Goal: Task Accomplishment & Management: Complete application form

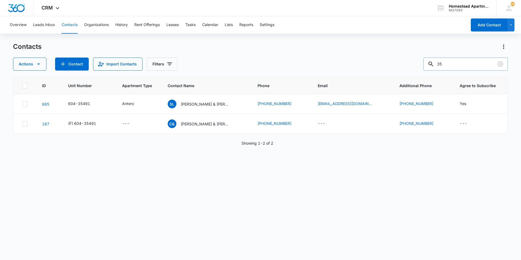
type input "3"
type input "36243"
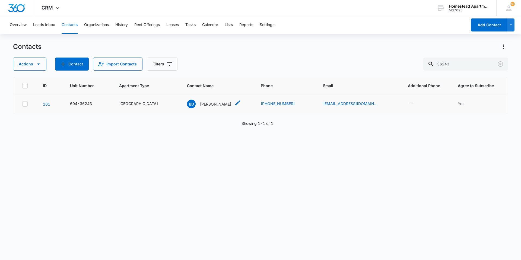
click at [202, 100] on div "BD [PERSON_NAME]" at bounding box center [209, 104] width 44 height 9
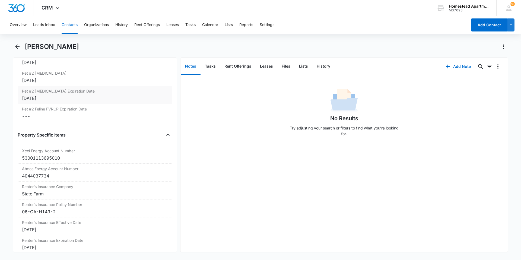
scroll to position [1081, 0]
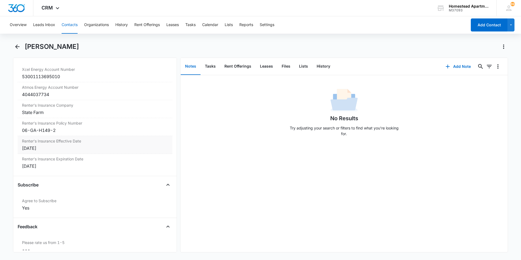
click at [58, 149] on div "[DATE]" at bounding box center [95, 148] width 146 height 7
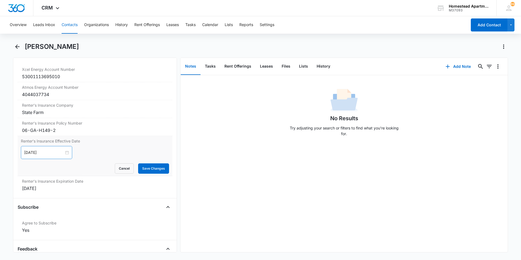
click at [66, 152] on div "[DATE]" at bounding box center [46, 152] width 51 height 13
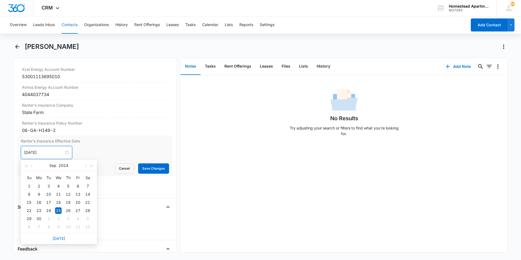
click at [66, 152] on div "[DATE]" at bounding box center [46, 152] width 51 height 13
click at [87, 166] on button "button" at bounding box center [85, 165] width 6 height 11
click at [32, 165] on span "button" at bounding box center [32, 166] width 3 height 3
click at [92, 164] on button "button" at bounding box center [92, 165] width 6 height 11
type input "[DATE]"
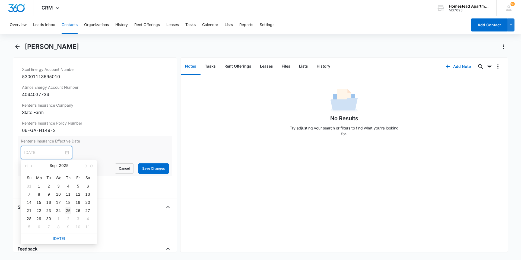
click at [69, 210] on div "25" at bounding box center [68, 210] width 7 height 7
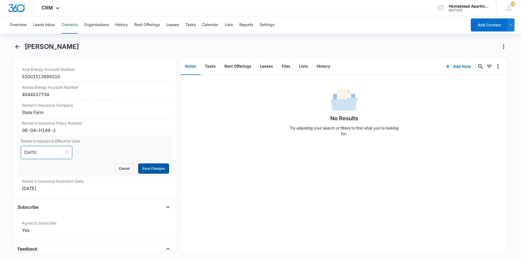
click at [152, 167] on button "Save Changes" at bounding box center [153, 168] width 31 height 10
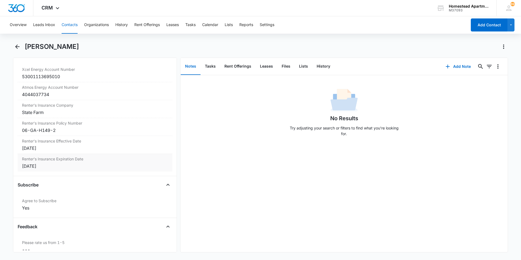
click at [40, 166] on div "[DATE]" at bounding box center [95, 166] width 146 height 7
click at [63, 170] on div at bounding box center [46, 170] width 45 height 6
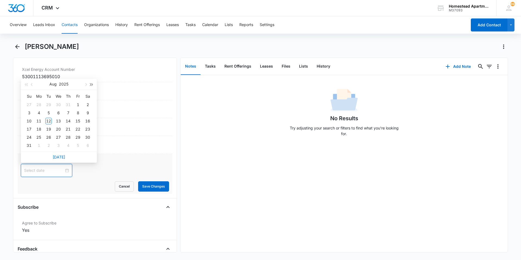
click at [91, 85] on span "button" at bounding box center [91, 84] width 3 height 3
type input "[DATE]"
click at [47, 136] on div "25" at bounding box center [48, 137] width 7 height 7
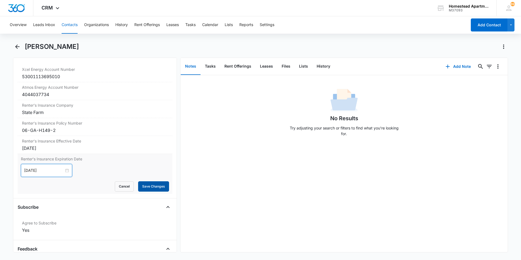
click at [146, 184] on button "Save Changes" at bounding box center [153, 186] width 31 height 10
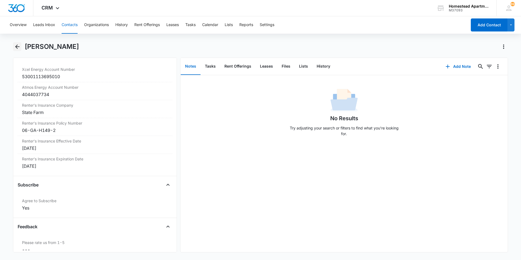
click at [18, 47] on icon "Back" at bounding box center [17, 46] width 4 height 4
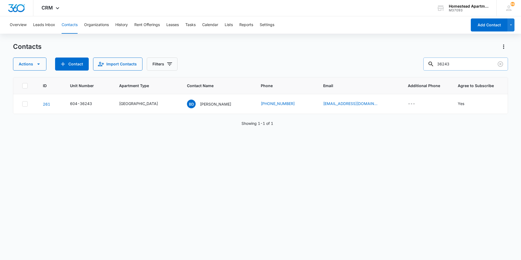
click at [455, 63] on input "36243" at bounding box center [465, 63] width 85 height 13
type input "38148"
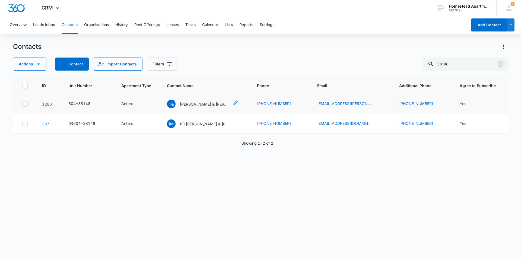
click at [202, 103] on p "[PERSON_NAME] & [PERSON_NAME]" at bounding box center [204, 104] width 49 height 6
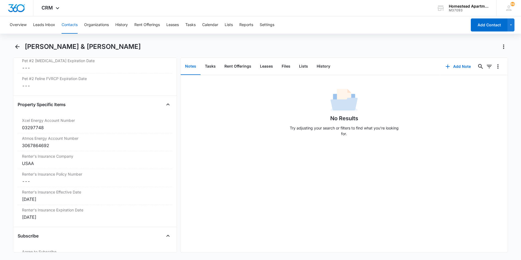
scroll to position [1031, 0]
click at [47, 200] on div "[DATE]" at bounding box center [95, 199] width 146 height 7
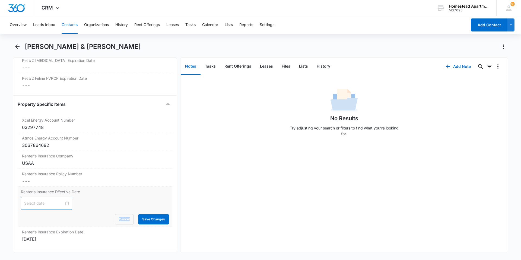
click at [64, 204] on div at bounding box center [46, 203] width 45 height 6
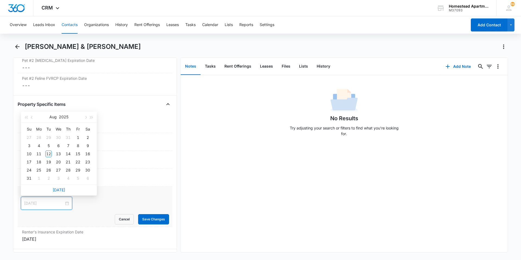
type input "[DATE]"
click at [87, 116] on button "button" at bounding box center [85, 116] width 6 height 11
type input "[DATE]"
click at [56, 136] on div "1" at bounding box center [58, 137] width 7 height 7
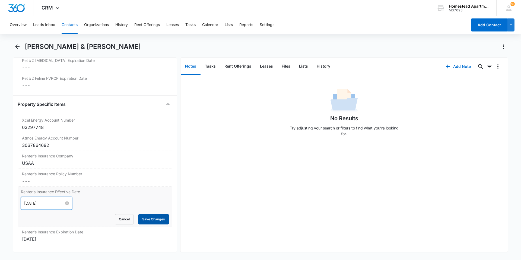
click at [143, 217] on button "Save Changes" at bounding box center [153, 219] width 31 height 10
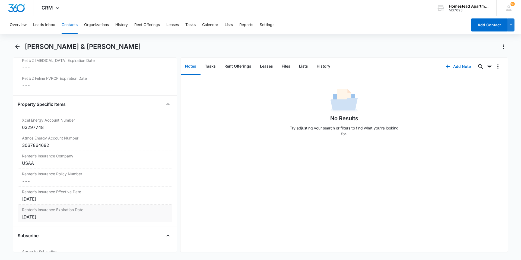
click at [41, 218] on div "[DATE]" at bounding box center [95, 216] width 146 height 7
click at [63, 220] on div at bounding box center [46, 221] width 45 height 6
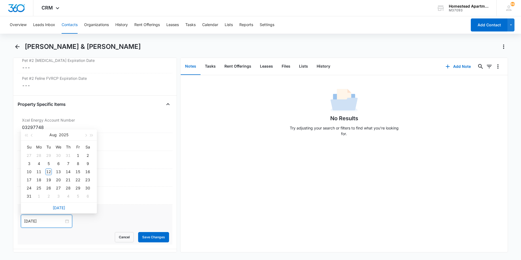
type input "[DATE]"
click at [85, 135] on span "button" at bounding box center [85, 135] width 3 height 3
click at [90, 136] on button "button" at bounding box center [92, 134] width 6 height 11
type input "[DATE]"
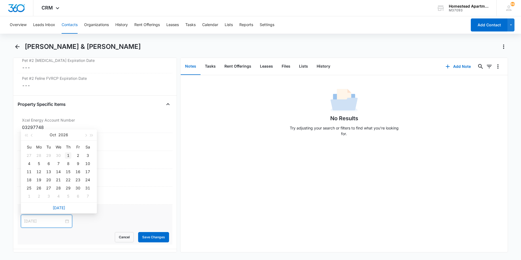
click at [68, 154] on div "1" at bounding box center [68, 155] width 7 height 7
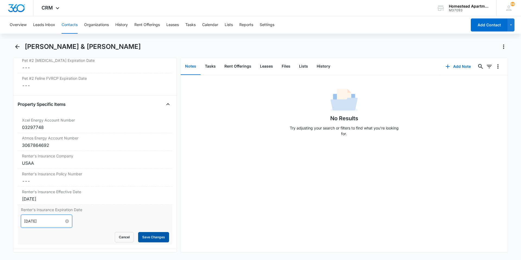
click at [146, 238] on button "Save Changes" at bounding box center [153, 237] width 31 height 10
click at [15, 43] on button "Back" at bounding box center [17, 46] width 8 height 9
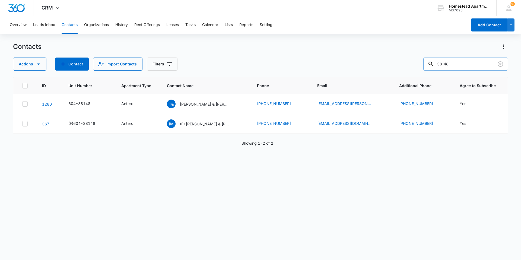
click at [456, 63] on input "38148" at bounding box center [465, 63] width 85 height 13
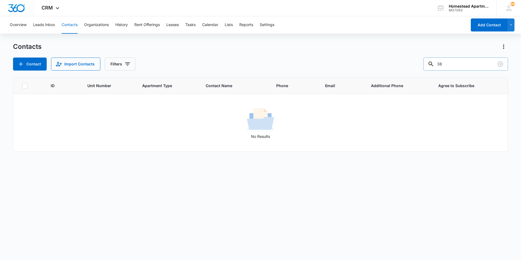
type input "3"
type input "38255"
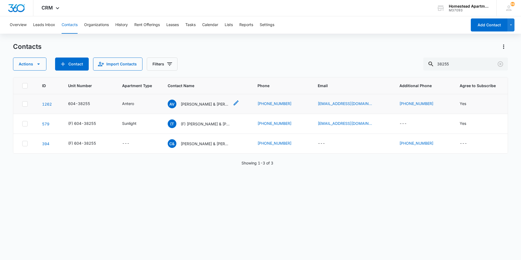
click at [225, 104] on p "[PERSON_NAME] & [PERSON_NAME] [PERSON_NAME]" at bounding box center [205, 104] width 49 height 6
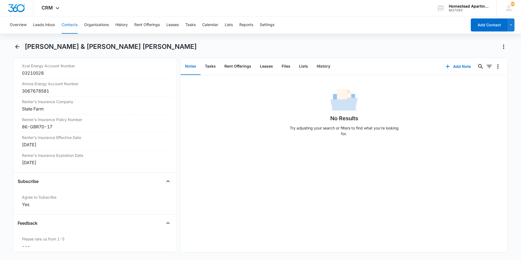
scroll to position [1112, 0]
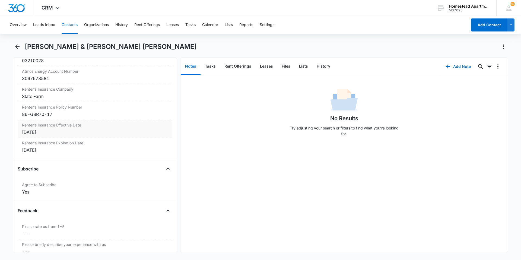
drag, startPoint x: 48, startPoint y: 134, endPoint x: 138, endPoint y: 127, distance: 90.0
click at [140, 127] on label "Renter's Insurance Effective Date" at bounding box center [95, 125] width 146 height 6
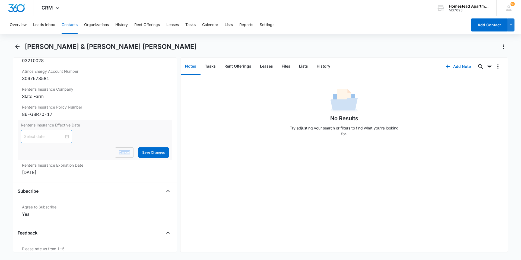
click at [65, 136] on div at bounding box center [46, 136] width 45 height 6
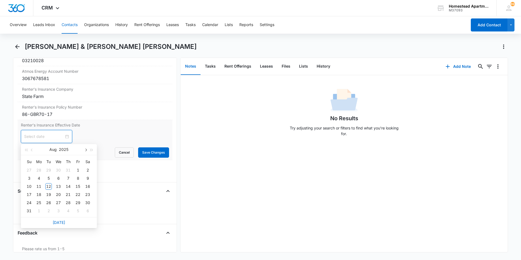
click at [87, 151] on button "button" at bounding box center [85, 149] width 6 height 11
type input "[DATE]"
click at [89, 192] on div "27" at bounding box center [87, 194] width 7 height 7
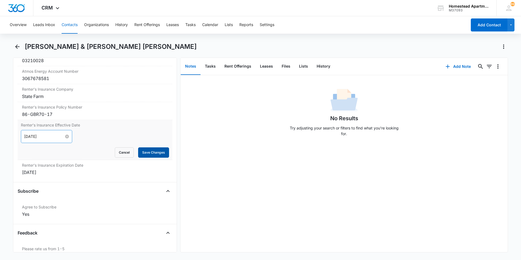
click at [148, 153] on button "Save Changes" at bounding box center [153, 152] width 31 height 10
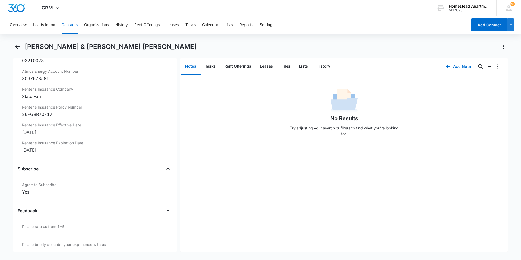
drag, startPoint x: 40, startPoint y: 151, endPoint x: 58, endPoint y: 153, distance: 17.9
click at [58, 153] on div "Renter's Insurance Expiration Date Cancel Save Changes [DATE]" at bounding box center [95, 147] width 155 height 18
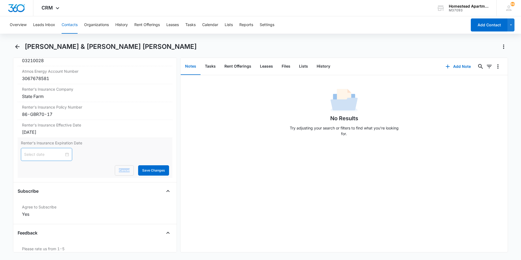
click at [62, 154] on div at bounding box center [46, 154] width 45 height 6
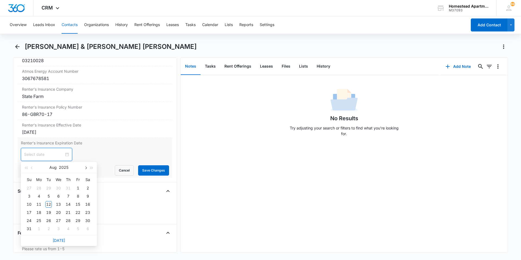
click at [85, 168] on span "button" at bounding box center [85, 168] width 3 height 3
click at [91, 168] on span "button" at bounding box center [91, 168] width 3 height 3
type input "[DATE]"
click at [31, 219] on div "27" at bounding box center [29, 220] width 7 height 7
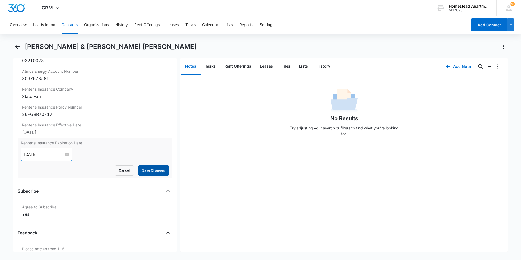
click at [151, 170] on button "Save Changes" at bounding box center [153, 170] width 31 height 10
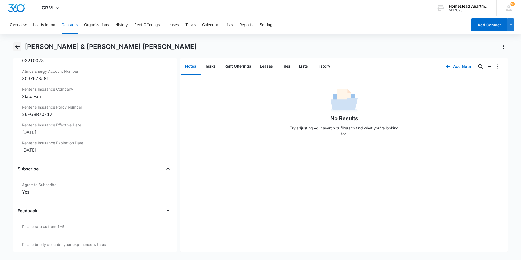
click at [18, 47] on icon "Back" at bounding box center [17, 46] width 4 height 4
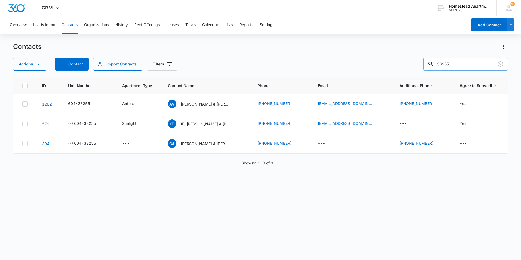
click at [460, 65] on input "38255" at bounding box center [465, 63] width 85 height 13
type input "38295"
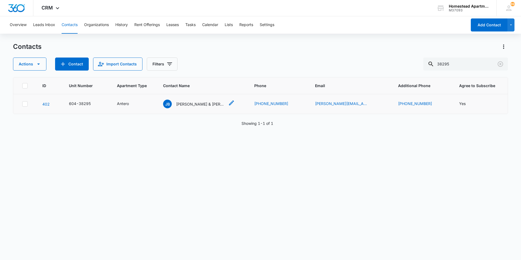
click at [224, 103] on p "[PERSON_NAME] & [PERSON_NAME]" at bounding box center [200, 104] width 49 height 6
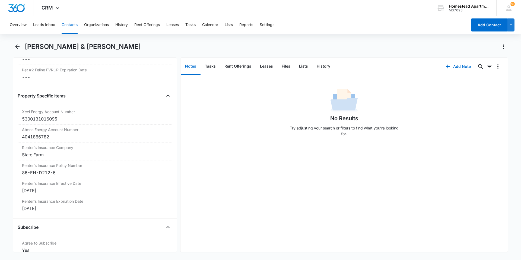
scroll to position [1058, 0]
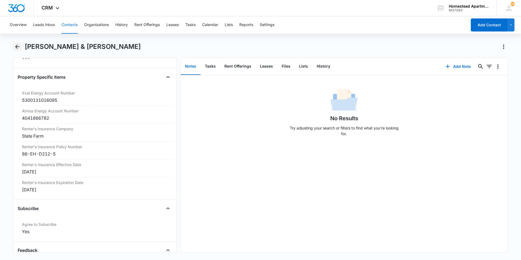
click at [16, 46] on icon "Back" at bounding box center [17, 46] width 4 height 4
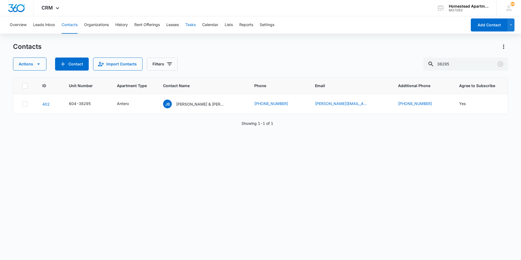
click at [191, 24] on button "Tasks" at bounding box center [190, 24] width 10 height 17
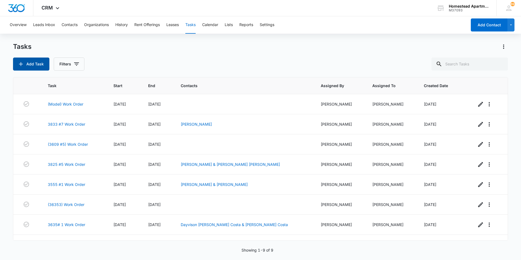
click at [36, 62] on button "Add Task" at bounding box center [31, 63] width 36 height 13
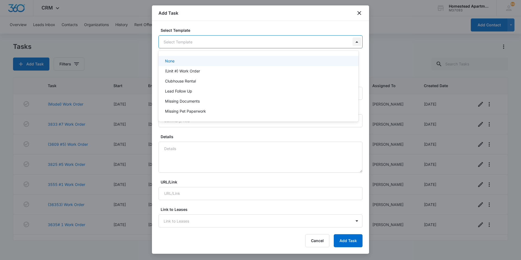
click at [353, 41] on body "CRM Apps Reputation Websites Forms CRM Email Social Content Ads Intelligence Fi…" at bounding box center [260, 130] width 521 height 260
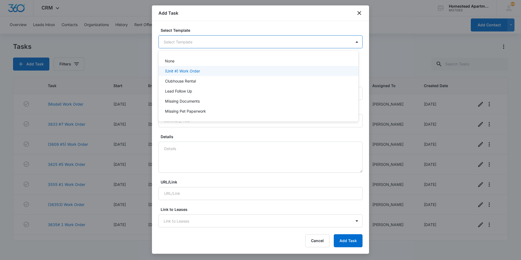
click at [188, 69] on p "(Unit #) Work Order" at bounding box center [182, 71] width 35 height 6
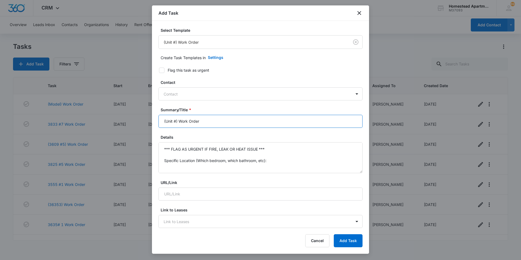
click at [175, 120] on input "(Unit #) Work Order" at bounding box center [260, 121] width 204 height 13
type input "(36353) Work Order"
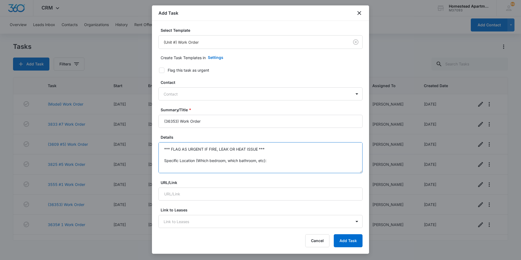
click at [266, 149] on textarea "*** FLAG AS URGENT IF FIRE, LEAK OR HEAT ISSUE *** Specific Location (Which bed…" at bounding box center [260, 157] width 204 height 31
click at [268, 161] on textarea "Specific Location (Which bedroom, which bathroom, etc): Specific Details:" at bounding box center [260, 157] width 204 height 31
type textarea "Front right burner is not heating. JND -sent email to get a date when they can …"
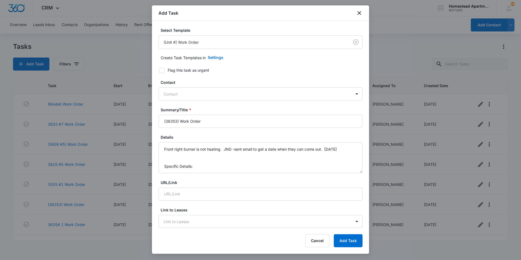
click at [244, 209] on label "Link to Leases" at bounding box center [263, 210] width 204 height 6
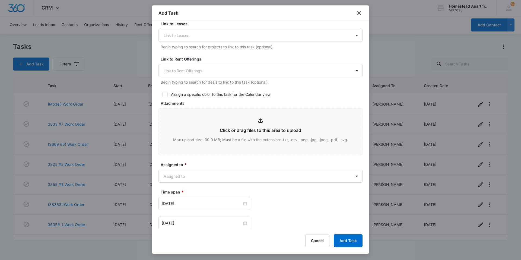
scroll to position [190, 0]
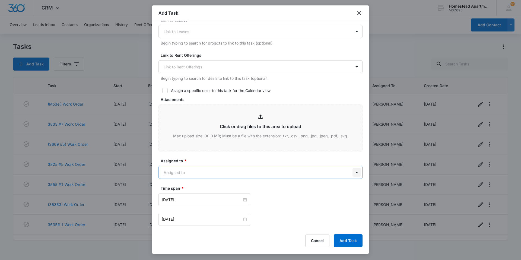
click at [354, 172] on body "CRM Apps Reputation Websites Forms CRM Email Social Content Ads Intelligence Fi…" at bounding box center [260, 130] width 521 height 260
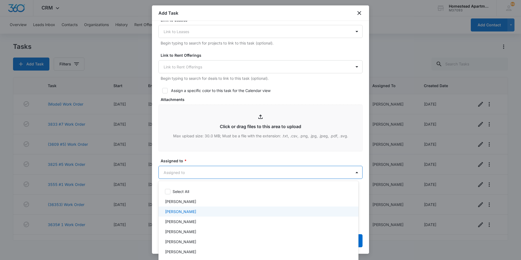
click at [173, 212] on p "[PERSON_NAME]" at bounding box center [180, 212] width 31 height 6
click at [198, 155] on div at bounding box center [260, 130] width 521 height 260
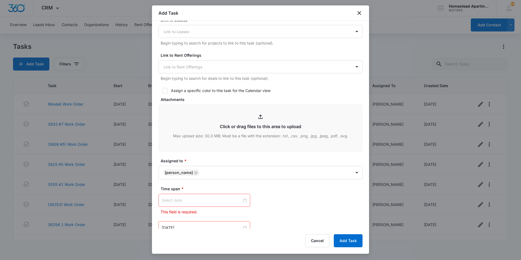
click at [242, 201] on div at bounding box center [204, 200] width 85 height 6
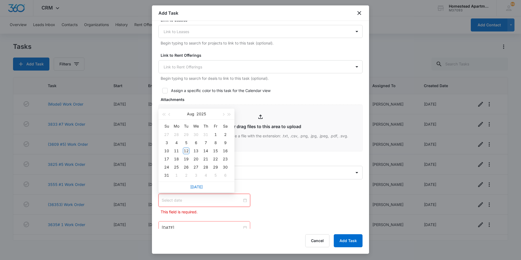
click at [242, 201] on div at bounding box center [204, 200] width 85 height 6
drag, startPoint x: 242, startPoint y: 201, endPoint x: 260, endPoint y: 205, distance: 18.2
click at [260, 205] on div "This field is required. [DATE] Su Mo Tu We Th Fr Sa 27 28 29 30 31 1 2 3 4 5 6 …" at bounding box center [260, 204] width 204 height 21
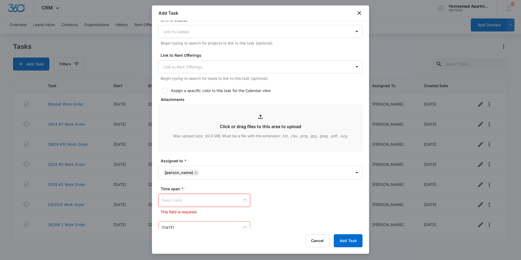
click at [243, 201] on div at bounding box center [204, 200] width 85 height 6
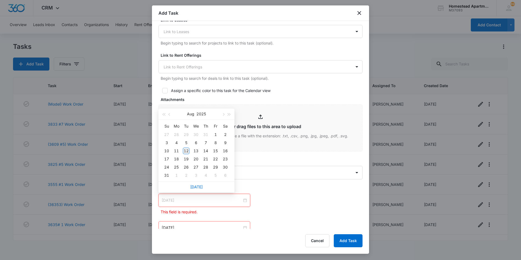
type input "[DATE]"
click at [187, 151] on div "12" at bounding box center [186, 151] width 7 height 7
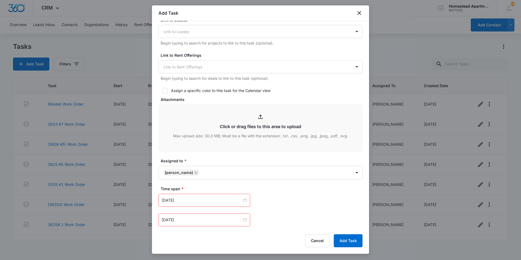
click at [245, 218] on div "[DATE]" at bounding box center [204, 219] width 92 height 13
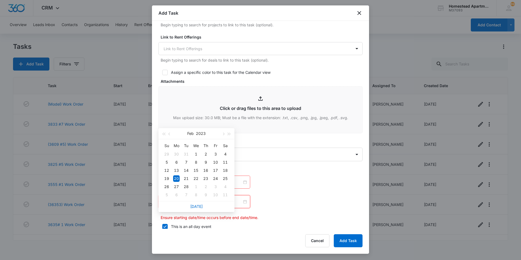
scroll to position [217, 0]
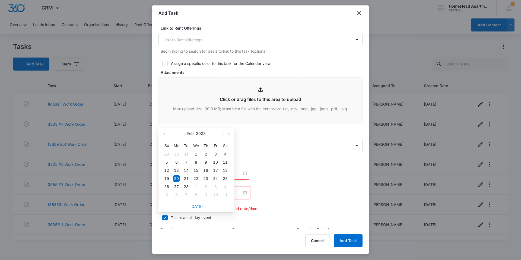
drag, startPoint x: 247, startPoint y: 216, endPoint x: 233, endPoint y: 228, distance: 18.7
click at [233, 228] on label "Frequency" at bounding box center [262, 230] width 61 height 6
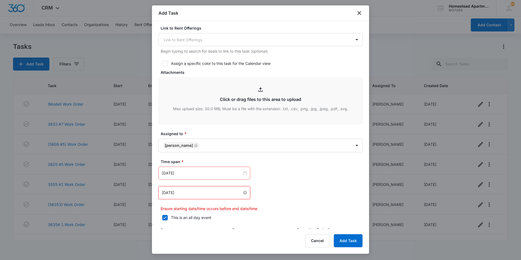
click at [242, 194] on div "[DATE]" at bounding box center [204, 193] width 85 height 6
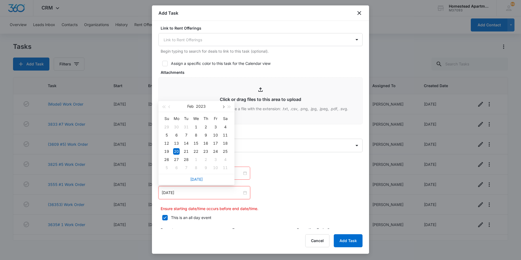
click at [224, 106] on span "button" at bounding box center [223, 106] width 3 height 3
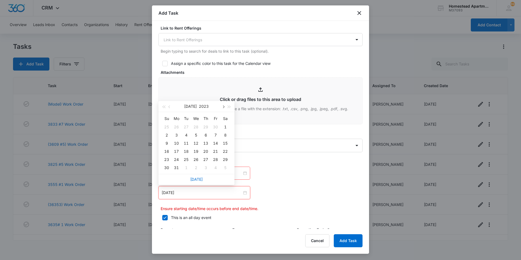
click at [224, 106] on span "button" at bounding box center [223, 106] width 3 height 3
click at [229, 106] on span "button" at bounding box center [229, 106] width 3 height 3
type input "[DATE]"
click at [187, 143] on div "12" at bounding box center [186, 143] width 7 height 7
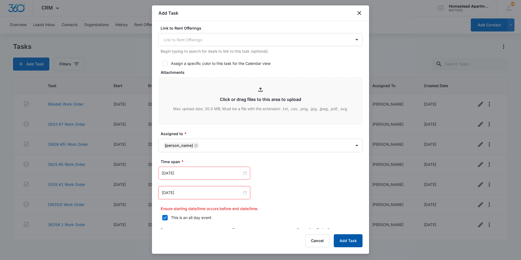
click at [339, 238] on button "Add Task" at bounding box center [348, 240] width 29 height 13
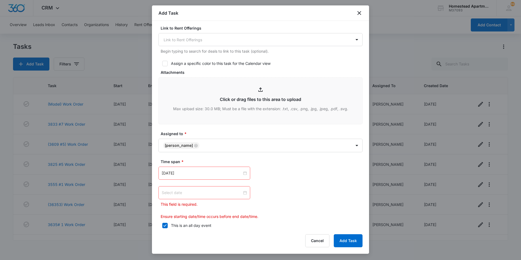
click at [245, 191] on div at bounding box center [204, 193] width 85 height 6
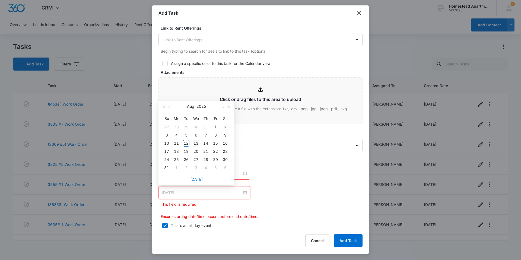
type input "[DATE]"
click at [195, 139] on td "13" at bounding box center [196, 143] width 10 height 8
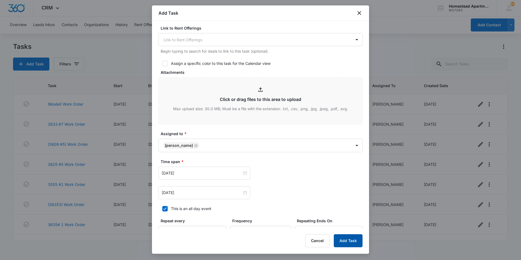
click at [348, 241] on button "Add Task" at bounding box center [348, 240] width 29 height 13
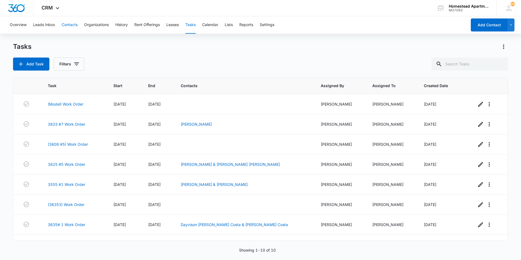
click at [63, 24] on button "Contacts" at bounding box center [70, 24] width 16 height 17
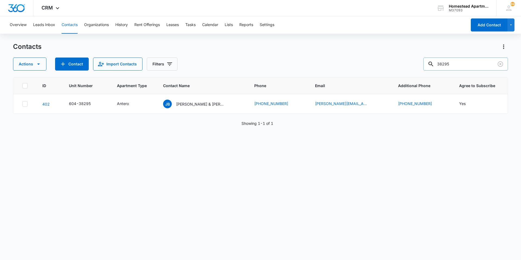
click at [454, 65] on input "38295" at bounding box center [465, 63] width 85 height 13
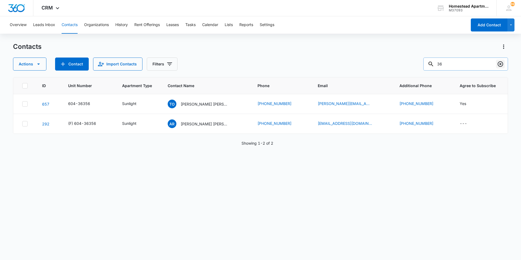
type input "3"
click at [207, 103] on p "[PERSON_NAME] [PERSON_NAME] & [PERSON_NAME]" at bounding box center [205, 104] width 49 height 6
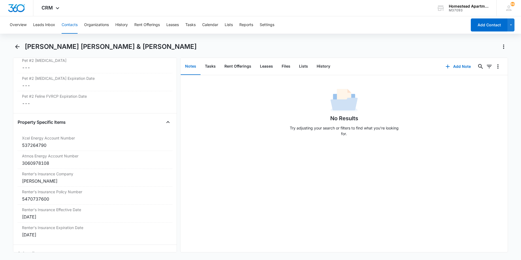
scroll to position [1031, 0]
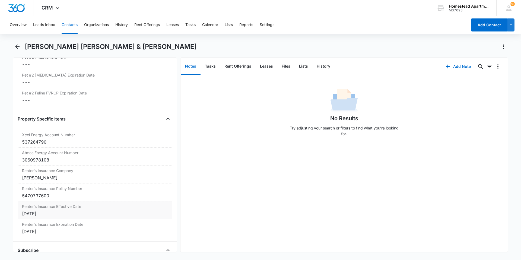
click at [52, 214] on div "[DATE]" at bounding box center [95, 213] width 146 height 7
click at [64, 216] on div at bounding box center [46, 218] width 45 height 6
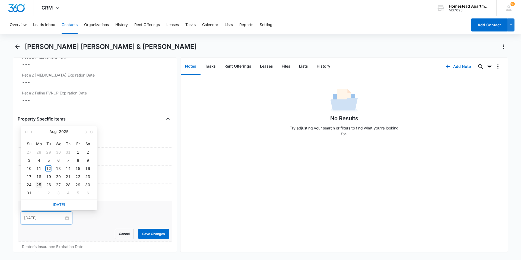
type input "[DATE]"
click at [40, 182] on div "25" at bounding box center [39, 184] width 7 height 7
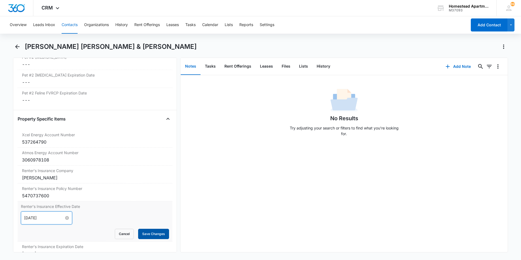
click at [149, 235] on button "Save Changes" at bounding box center [153, 234] width 31 height 10
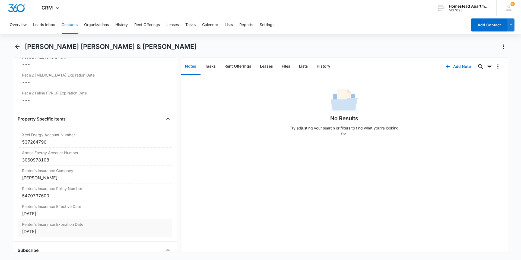
click at [39, 232] on div "[DATE]" at bounding box center [95, 231] width 146 height 7
click at [64, 236] on div at bounding box center [46, 236] width 45 height 6
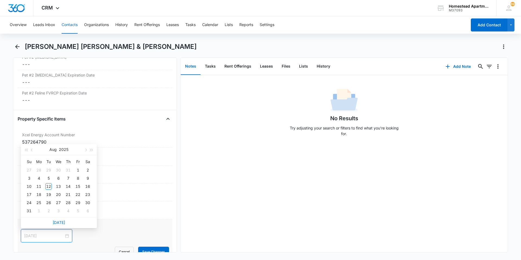
type input "[DATE]"
click at [91, 151] on span "button" at bounding box center [91, 150] width 3 height 3
type input "[DATE]"
click at [47, 202] on div "25" at bounding box center [48, 202] width 7 height 7
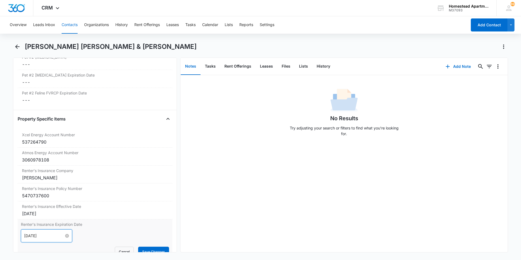
scroll to position [1085, 0]
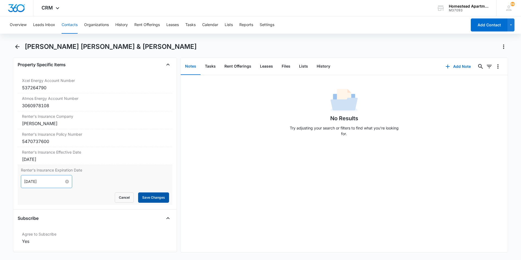
click at [152, 195] on button "Save Changes" at bounding box center [153, 197] width 31 height 10
